Goal: Information Seeking & Learning: Learn about a topic

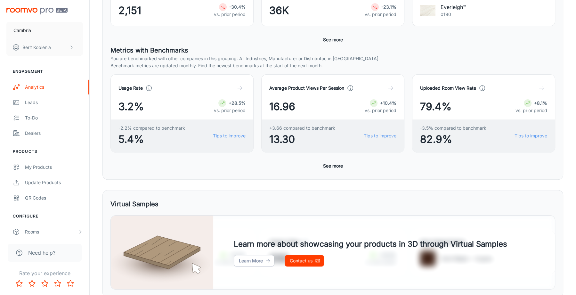
scroll to position [148, 0]
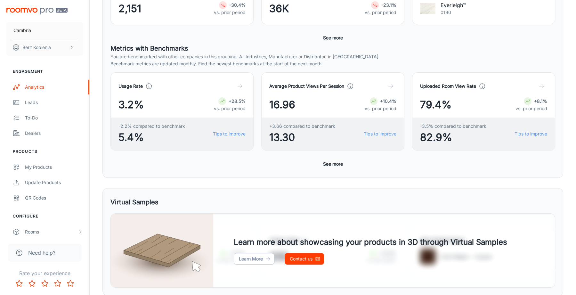
click at [331, 164] on button "See more" at bounding box center [332, 164] width 25 height 12
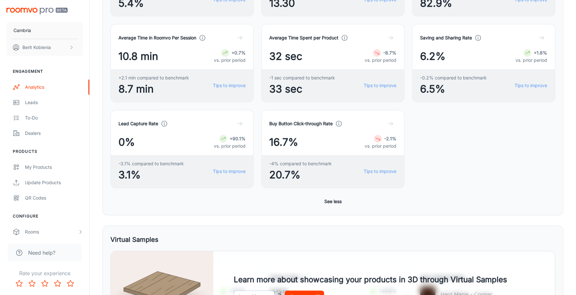
scroll to position [0, 0]
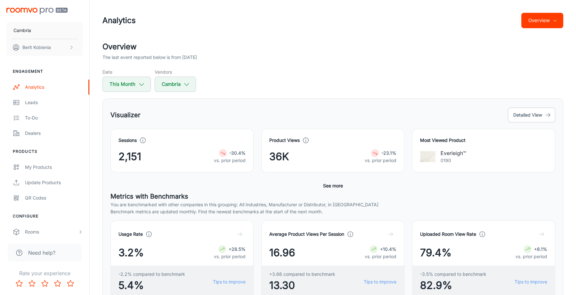
click at [544, 23] on button "Overview" at bounding box center [542, 20] width 42 height 15
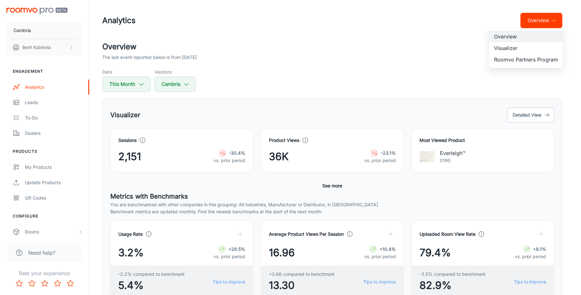
click at [537, 48] on li "Visualizer" at bounding box center [526, 48] width 74 height 12
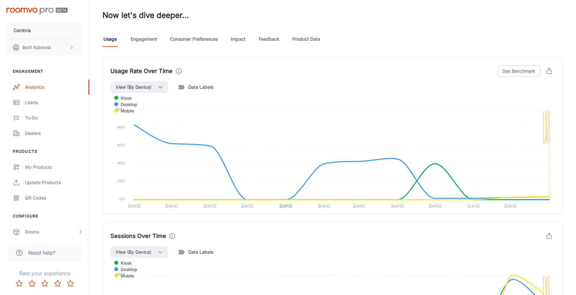
scroll to position [270, 0]
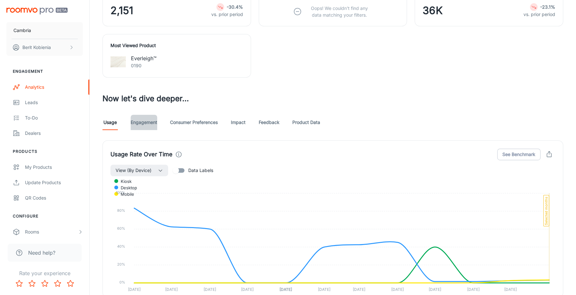
click at [149, 121] on link "Engagement" at bounding box center [144, 122] width 27 height 15
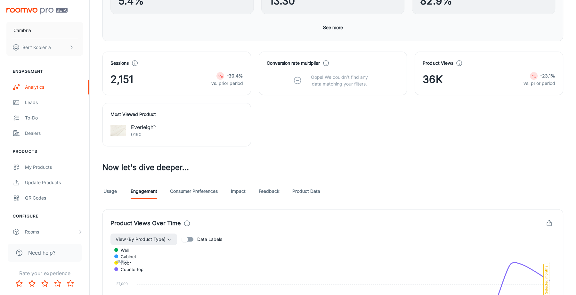
scroll to position [203, 0]
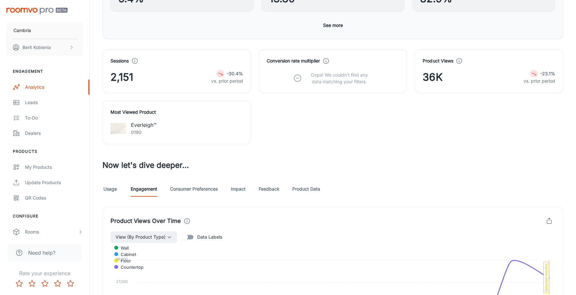
click at [194, 191] on link "Consumer Preferences" at bounding box center [194, 188] width 48 height 15
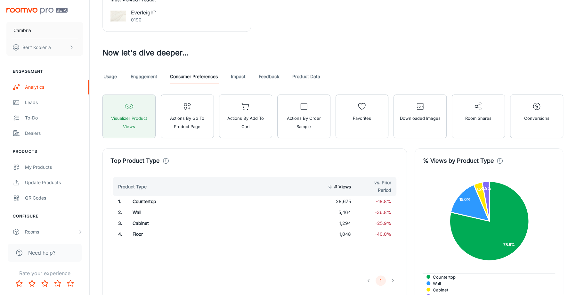
scroll to position [315, 0]
click at [243, 70] on link "Impact" at bounding box center [237, 76] width 15 height 15
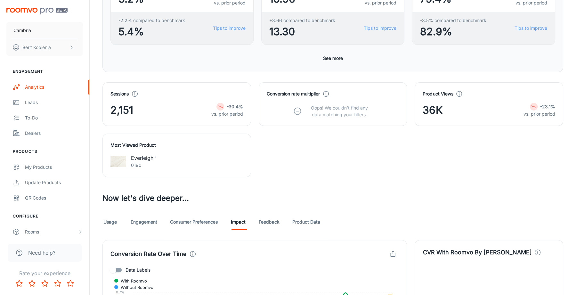
scroll to position [157, 0]
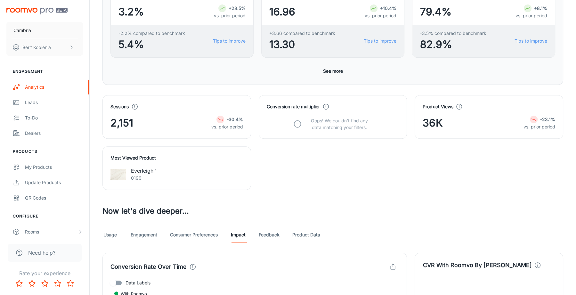
click at [261, 234] on link "Feedback" at bounding box center [269, 234] width 21 height 15
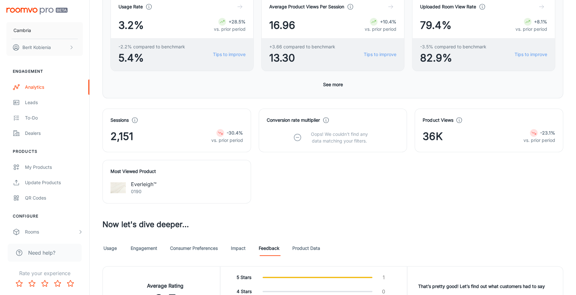
scroll to position [266, 0]
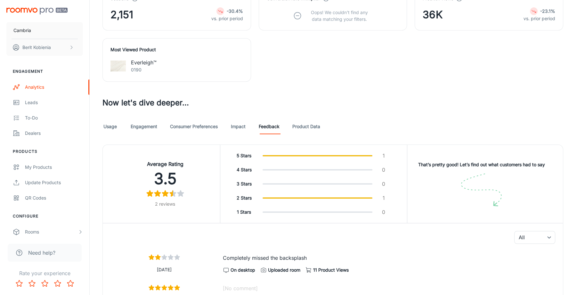
click at [311, 126] on link "Product Data" at bounding box center [306, 126] width 28 height 15
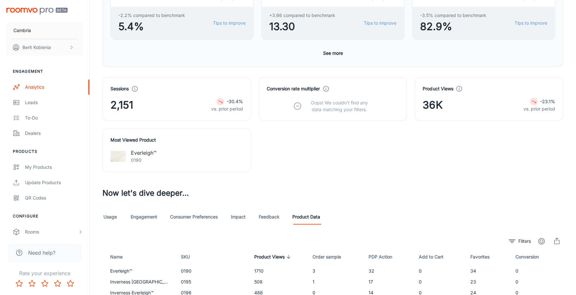
scroll to position [173, 0]
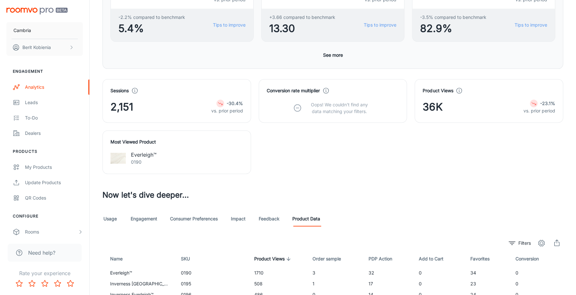
click at [322, 58] on button "See more" at bounding box center [332, 55] width 25 height 12
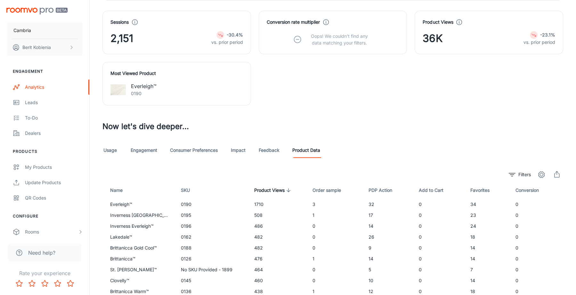
scroll to position [466, 0]
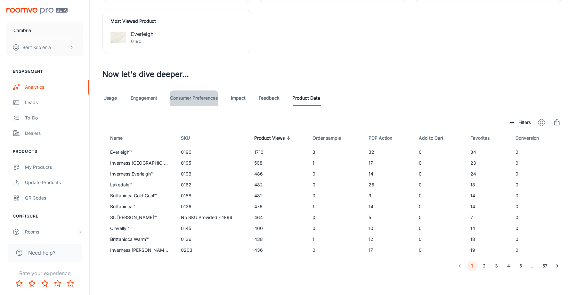
click at [201, 97] on link "Consumer Preferences" at bounding box center [194, 97] width 48 height 15
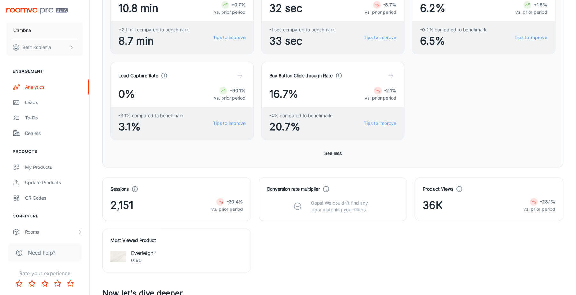
scroll to position [376, 0]
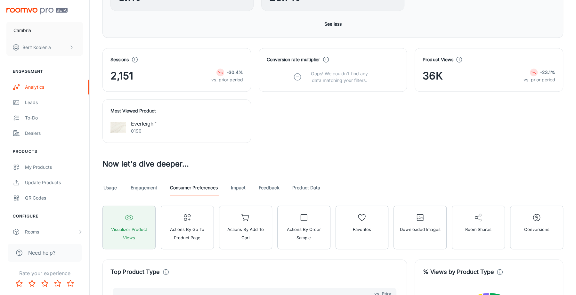
click at [107, 184] on link "Usage" at bounding box center [109, 187] width 15 height 15
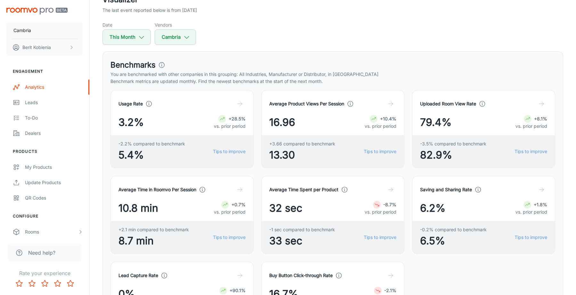
scroll to position [449, 0]
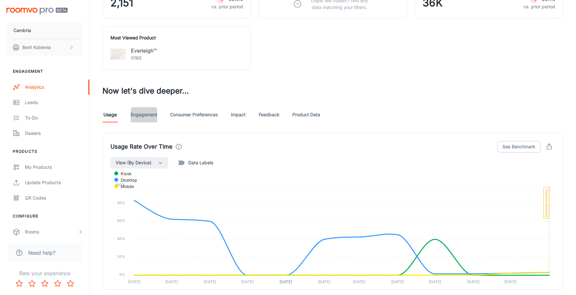
click at [146, 117] on link "Engagement" at bounding box center [144, 114] width 27 height 15
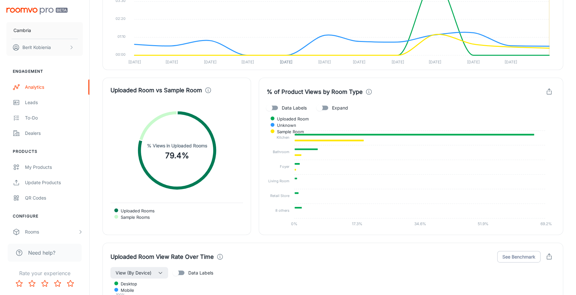
scroll to position [1353, 0]
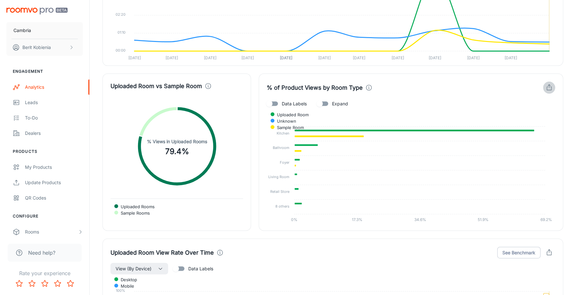
click at [546, 84] on icon "button" at bounding box center [548, 87] width 7 height 7
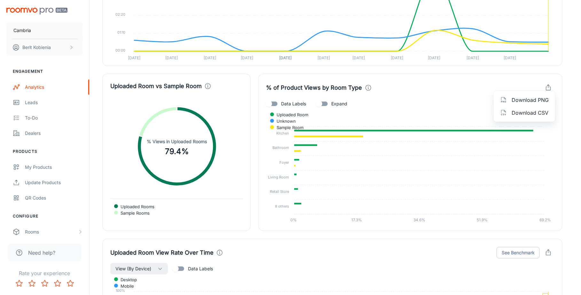
click at [531, 114] on span "Download CSV" at bounding box center [530, 113] width 37 height 8
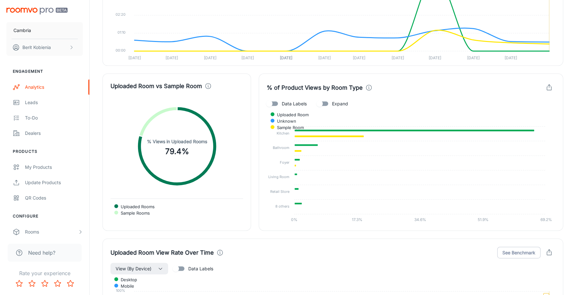
click at [549, 84] on icon "button" at bounding box center [548, 87] width 7 height 7
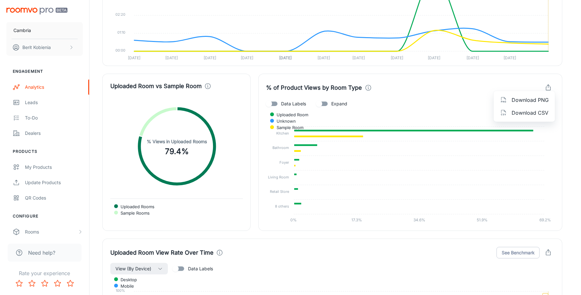
click at [548, 112] on span "Download CSV" at bounding box center [530, 113] width 37 height 8
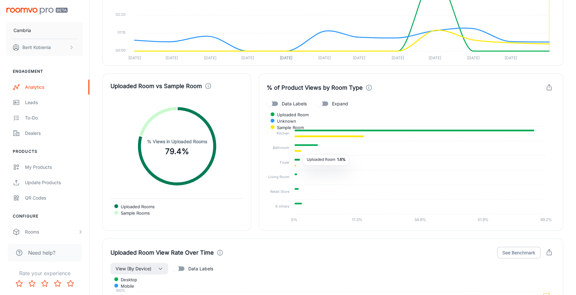
click at [298, 158] on icon at bounding box center [297, 159] width 6 height 2
